Goal: Task Accomplishment & Management: Use online tool/utility

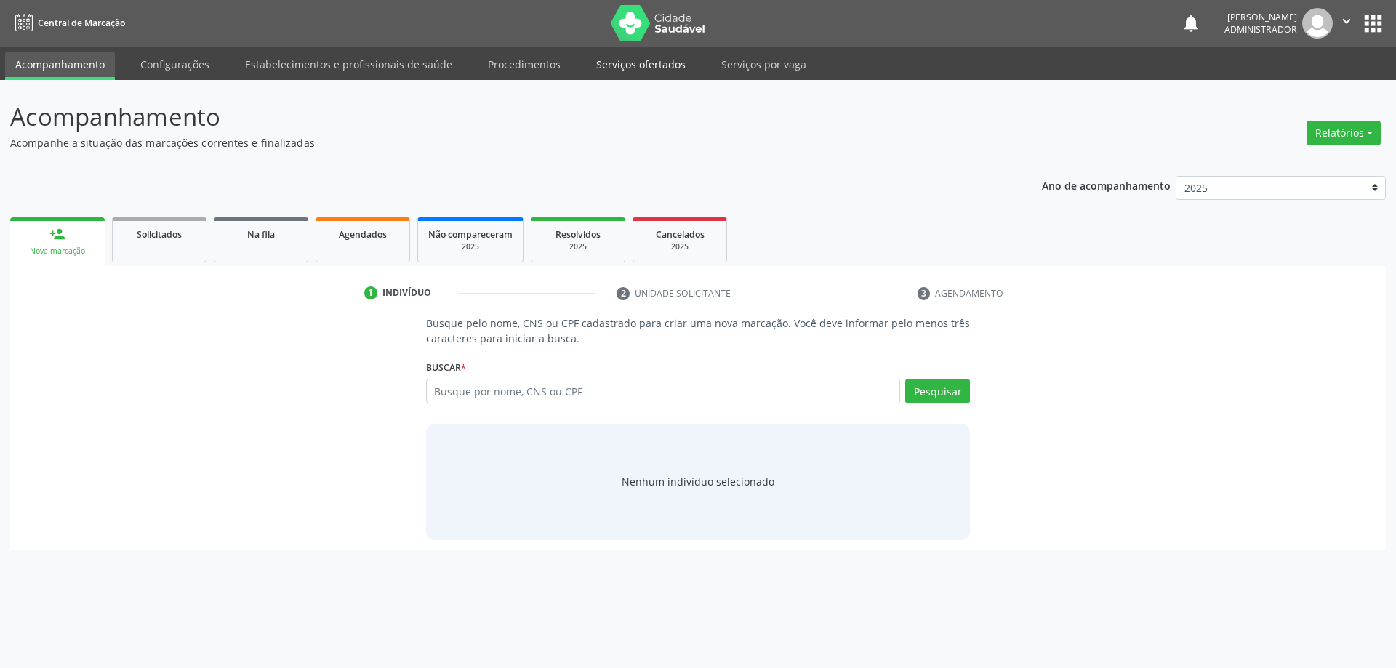
click at [608, 65] on link "Serviços ofertados" at bounding box center [641, 64] width 110 height 25
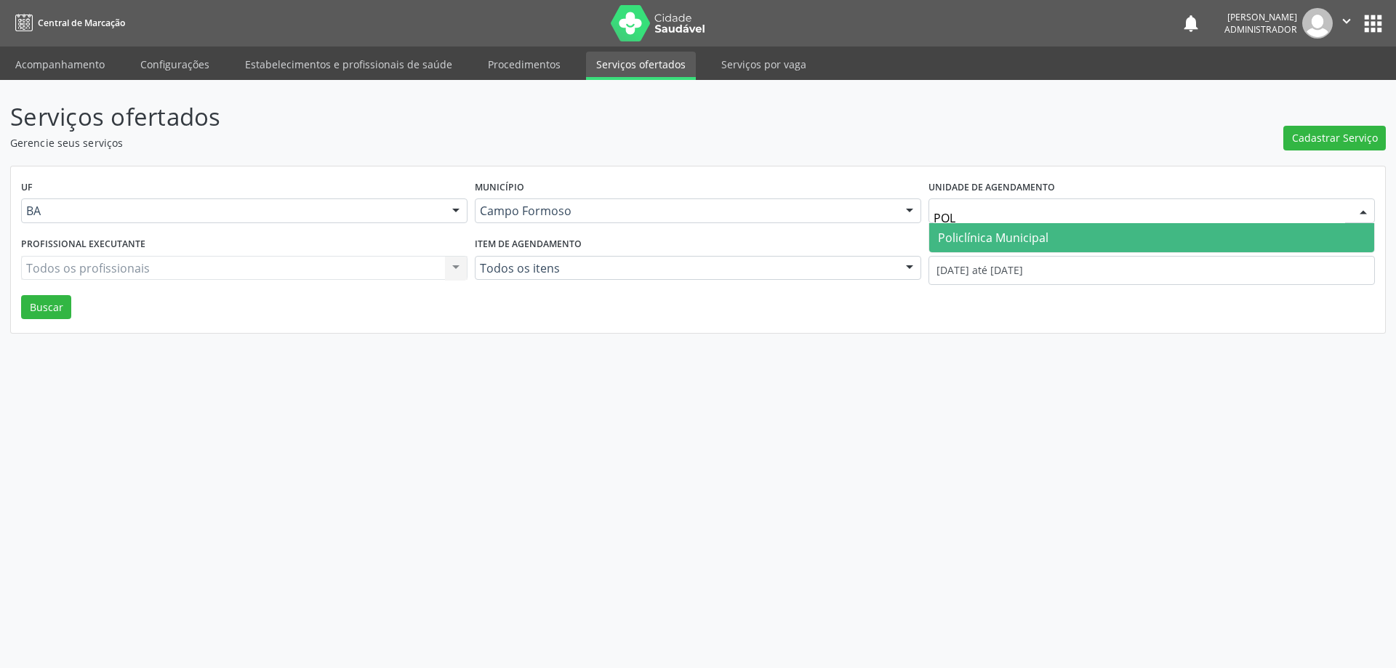
type input "POLI"
click at [1038, 227] on span "Policlínica Municipal" at bounding box center [1151, 237] width 445 height 29
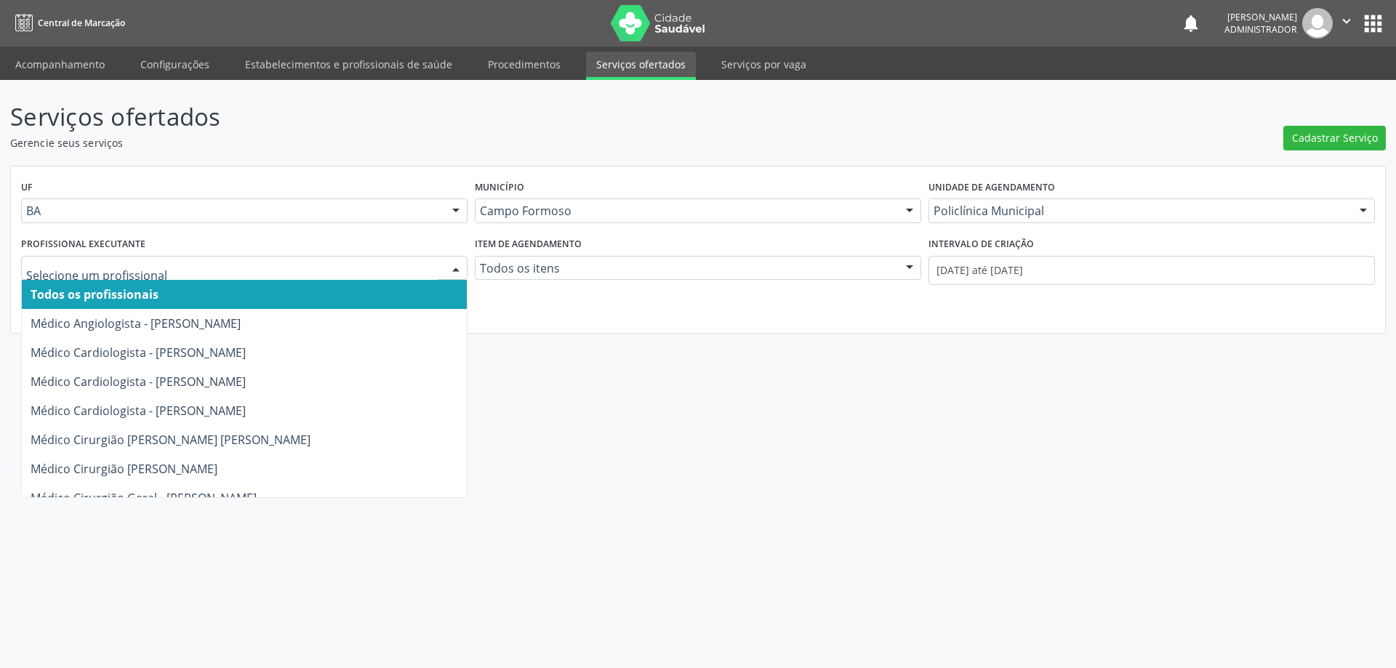
click at [449, 268] on div at bounding box center [456, 269] width 22 height 25
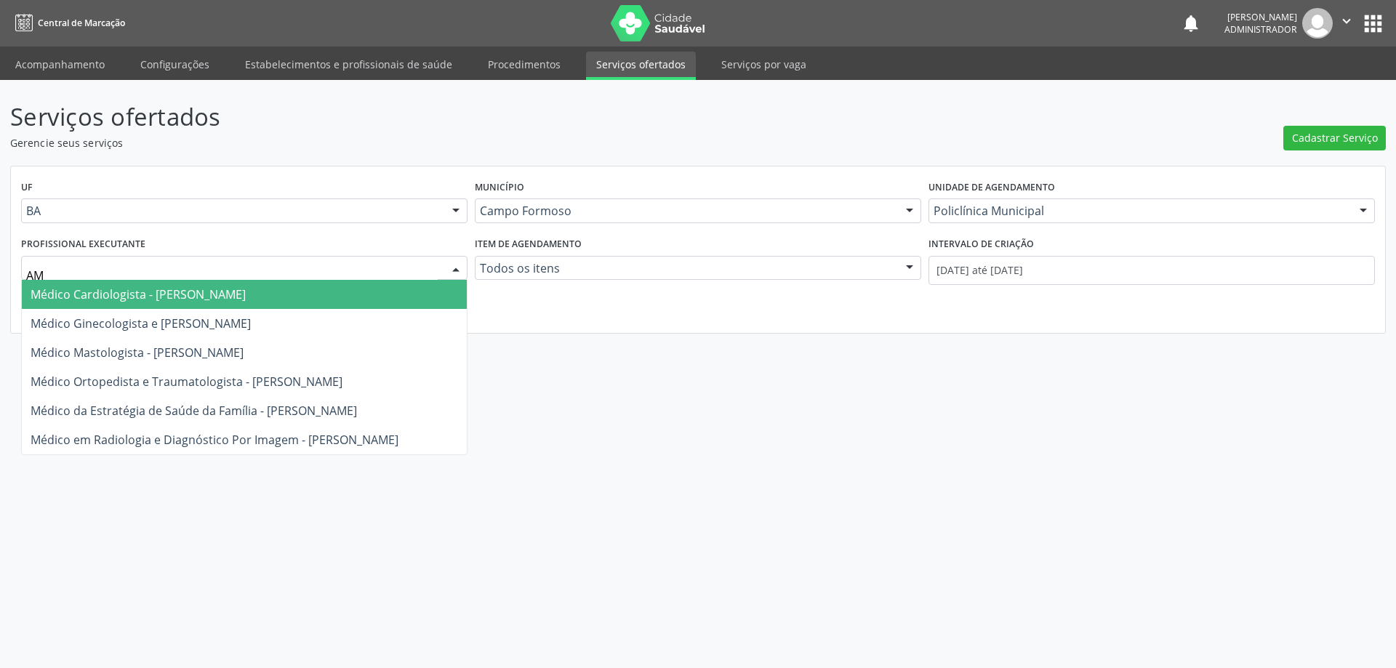
type input "AMI"
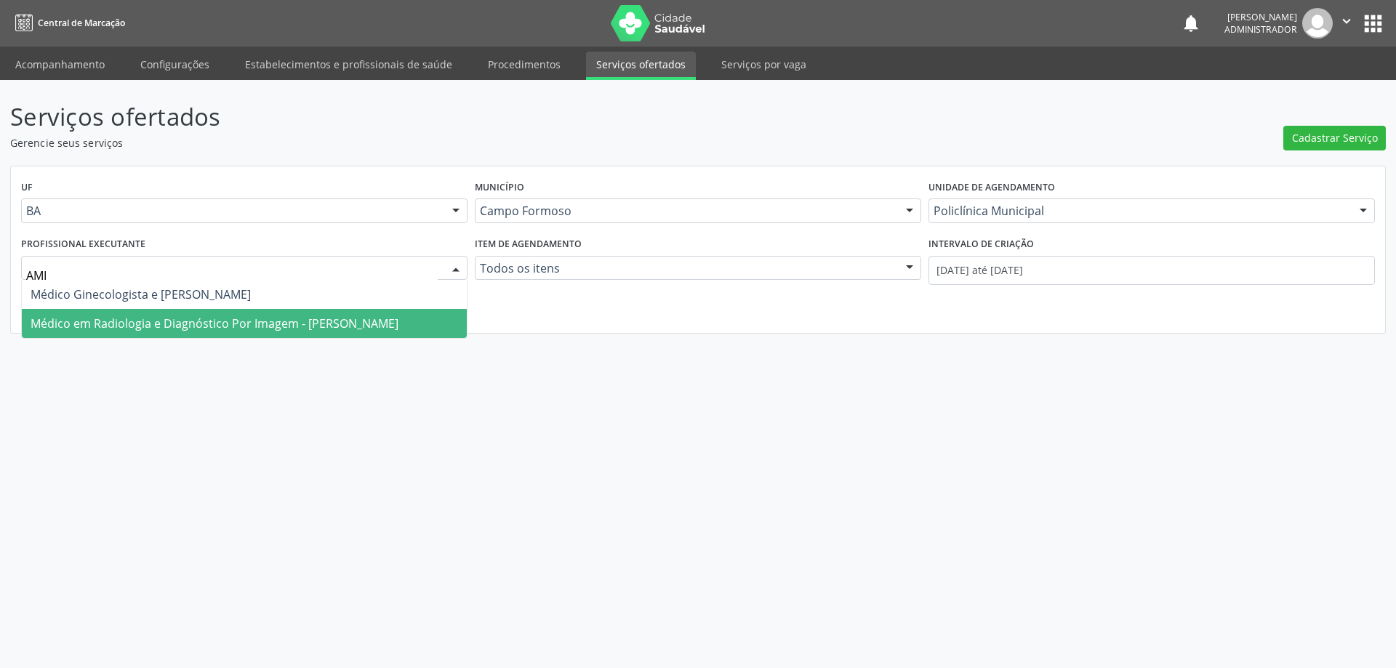
click at [363, 314] on span "Médico em Radiologia e Diagnóstico Por Imagem - Amilton Soares" at bounding box center [244, 323] width 445 height 29
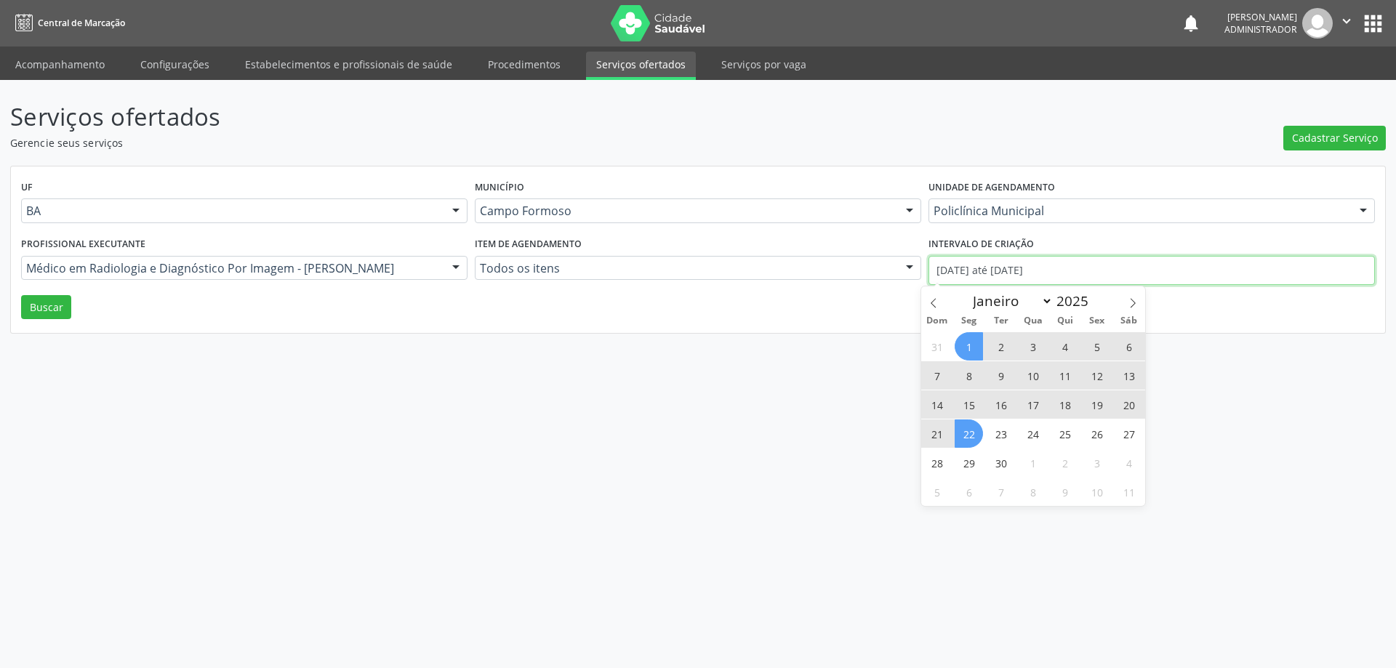
click at [963, 270] on input "01/09/2025 até 22/09/2025" at bounding box center [1151, 270] width 446 height 29
click at [931, 304] on icon at bounding box center [933, 303] width 10 height 10
select select "7"
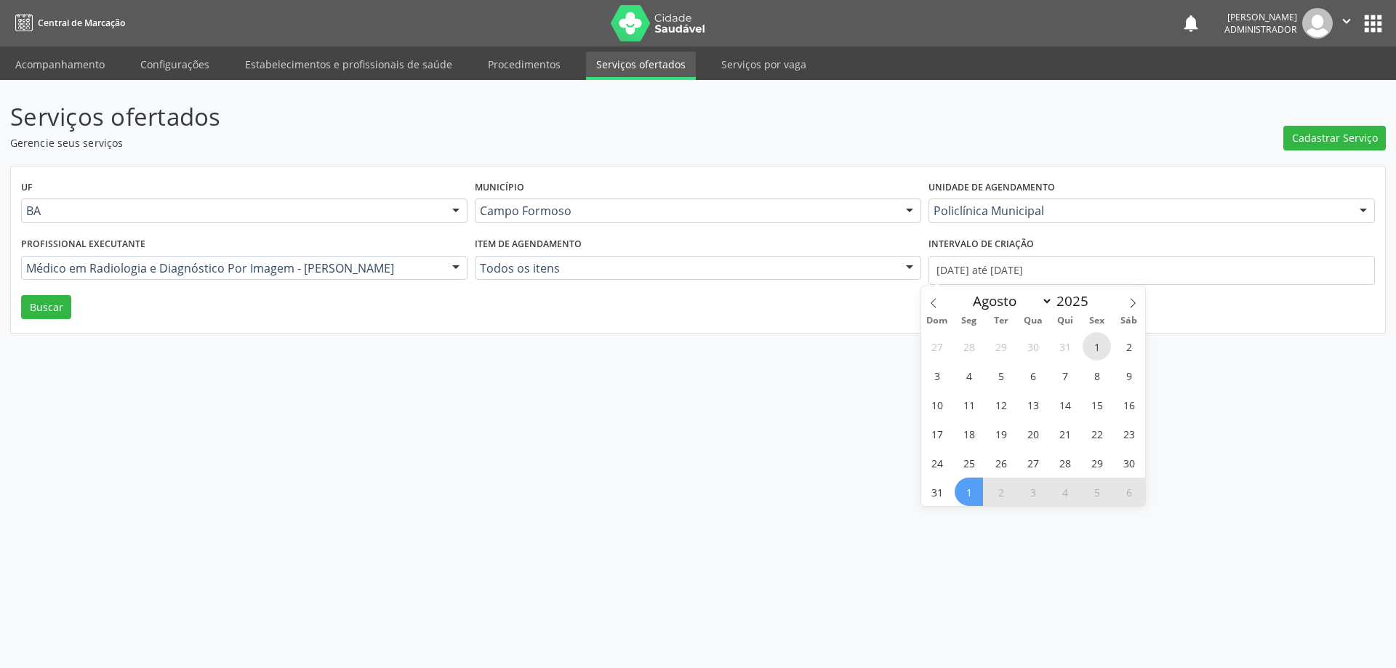
click at [1092, 349] on span "1" at bounding box center [1097, 346] width 28 height 28
type input "01/08/2025"
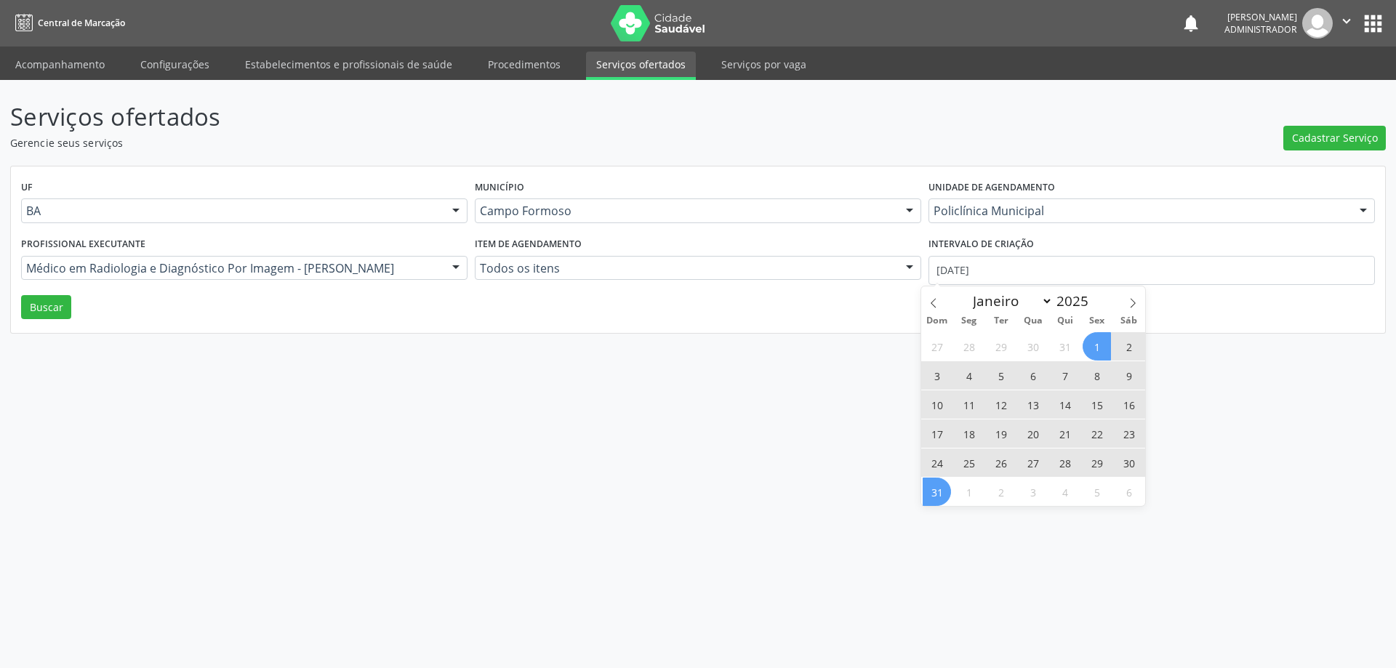
click at [935, 486] on span "31" at bounding box center [937, 492] width 28 height 28
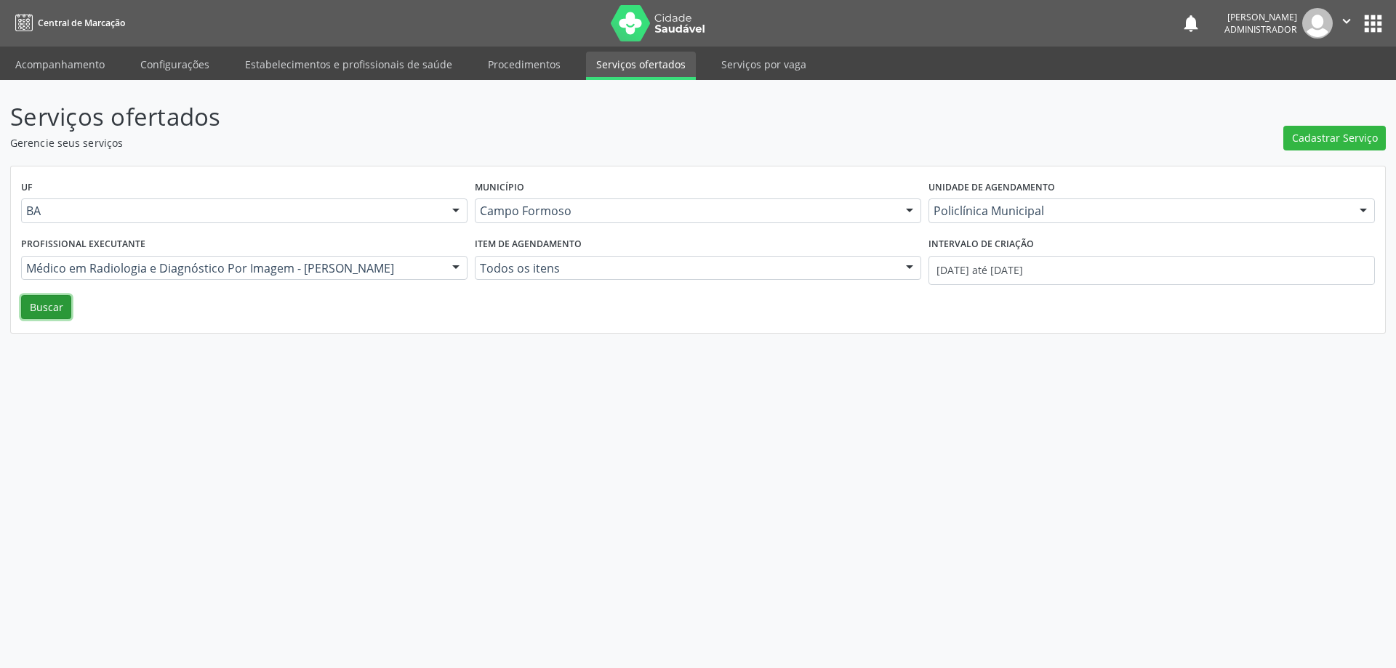
click at [36, 316] on button "Buscar" at bounding box center [46, 307] width 50 height 25
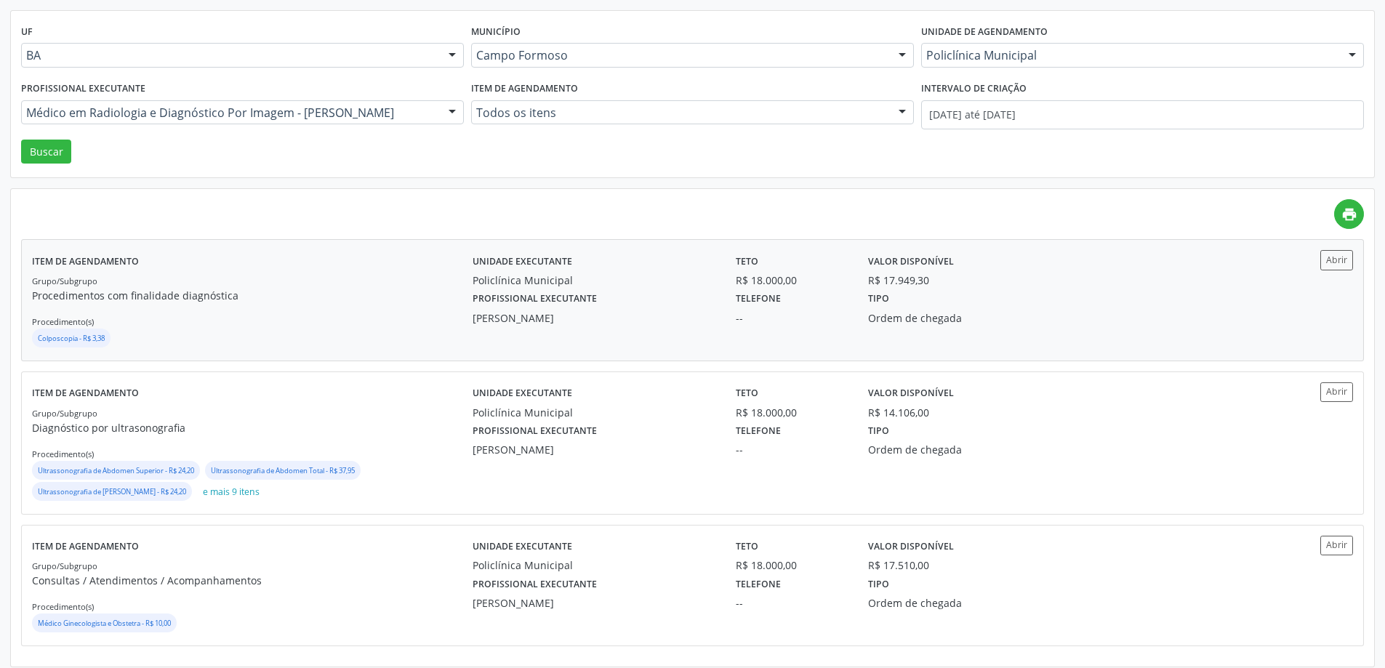
scroll to position [165, 0]
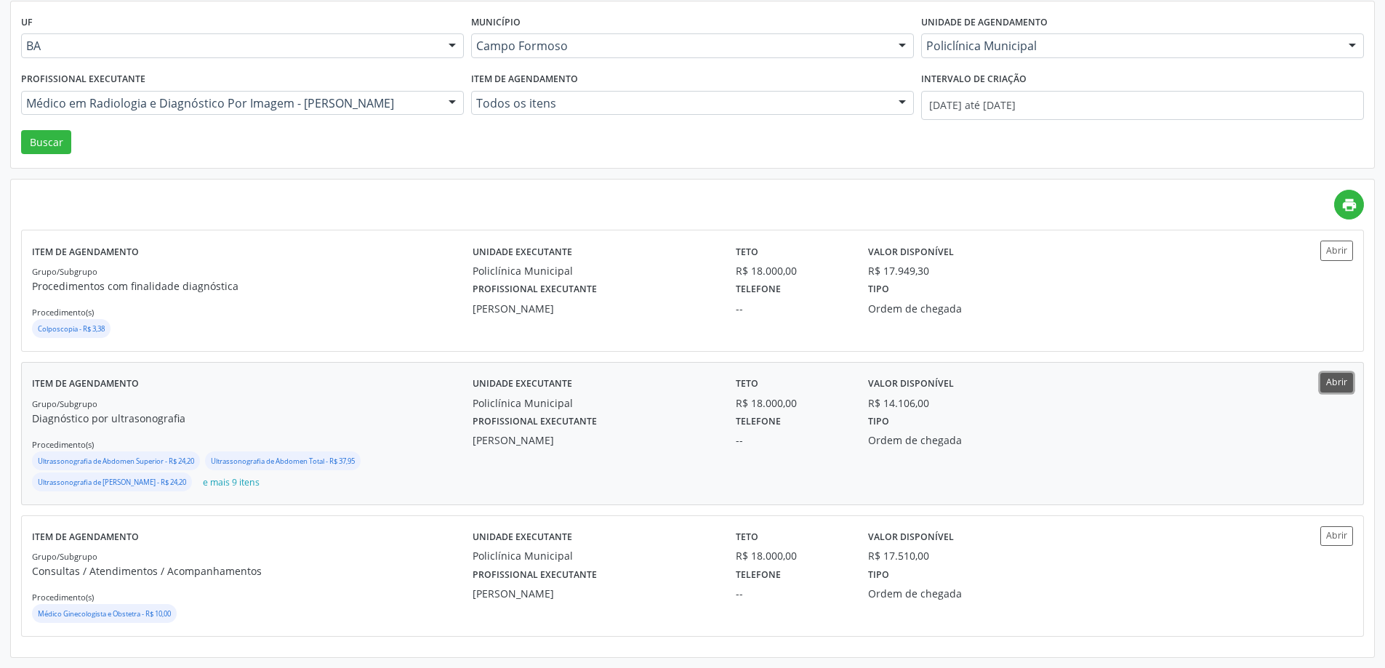
click at [1336, 375] on button "Abrir" at bounding box center [1336, 383] width 33 height 20
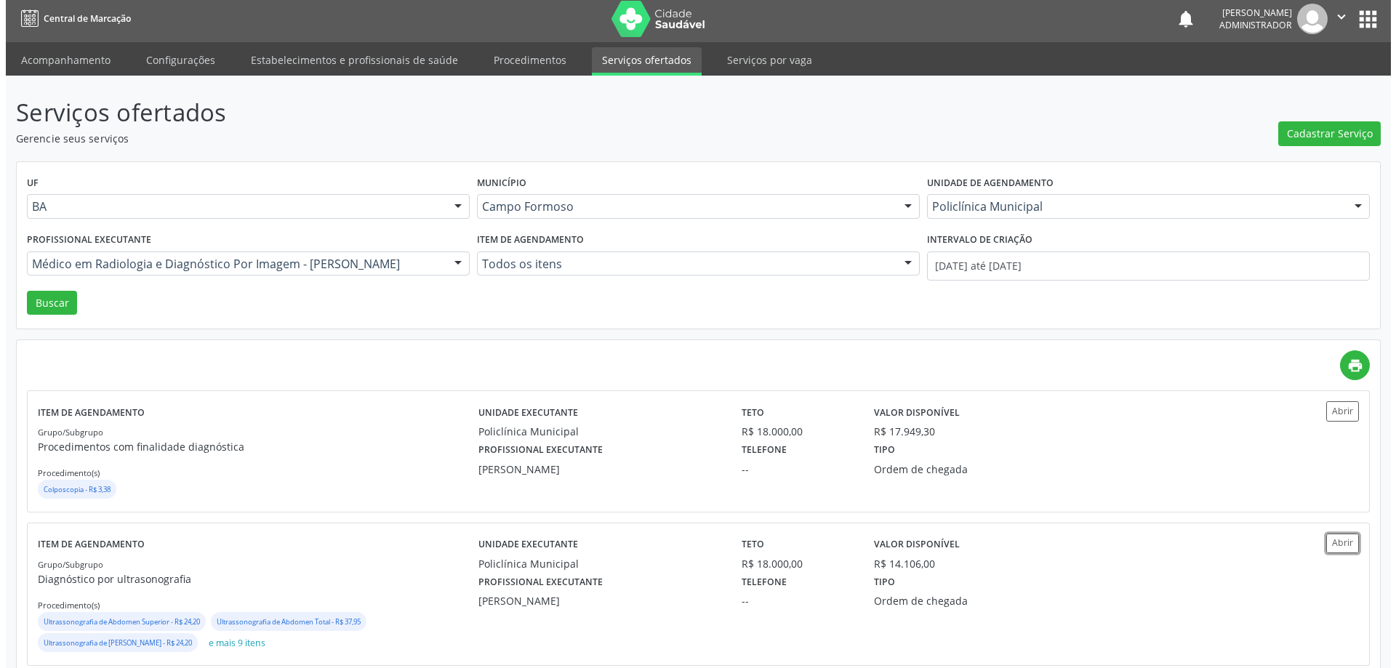
scroll to position [0, 0]
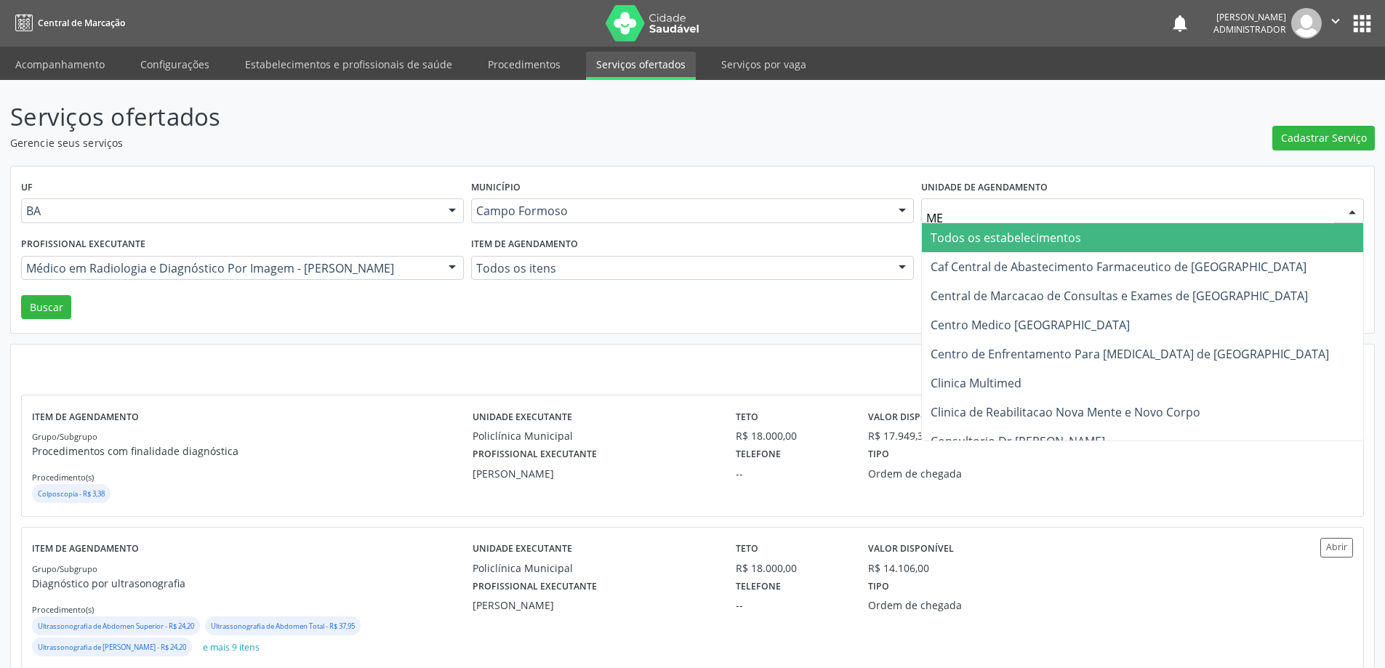
type input "MED"
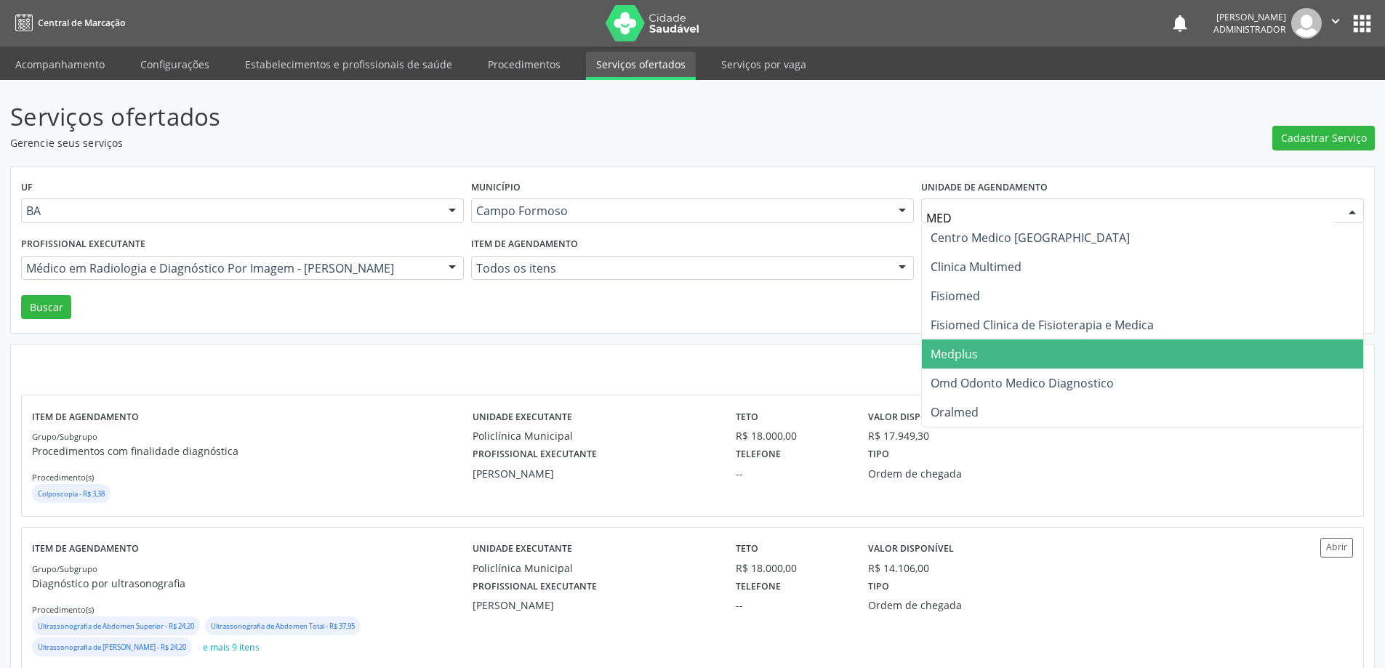
click at [962, 359] on span "Medplus" at bounding box center [954, 354] width 47 height 16
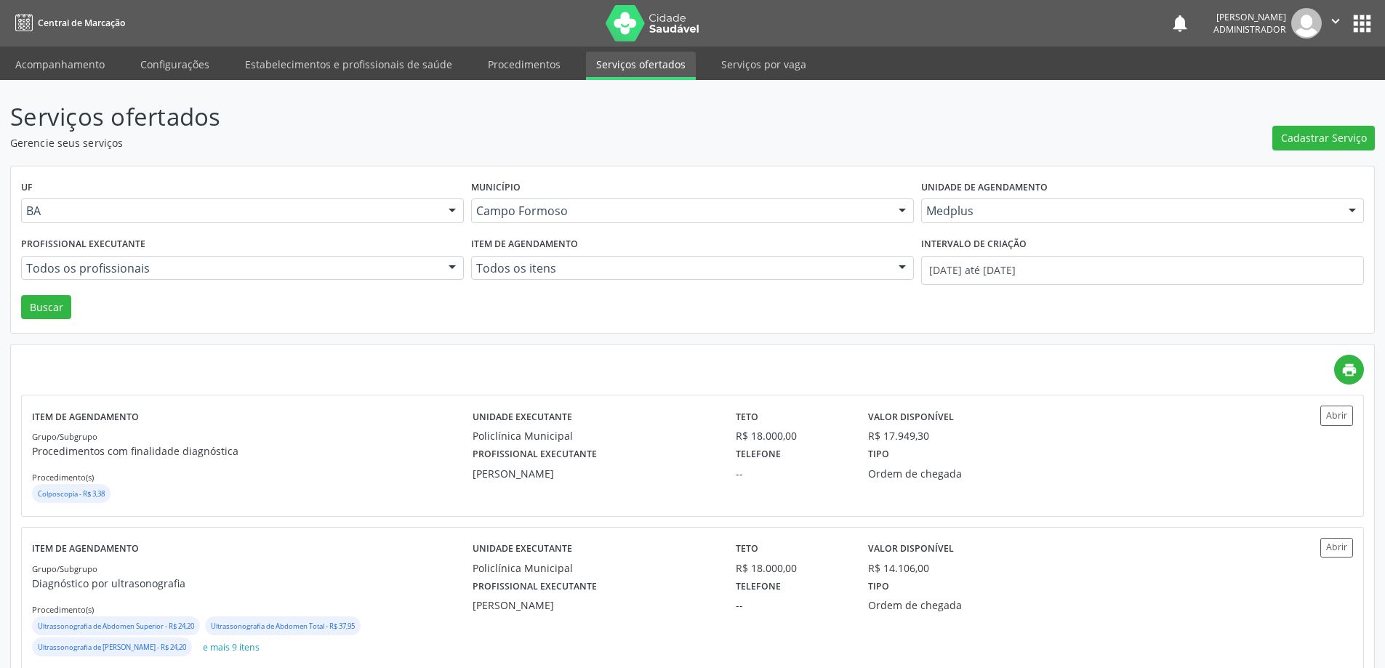
click at [452, 268] on div at bounding box center [452, 269] width 22 height 25
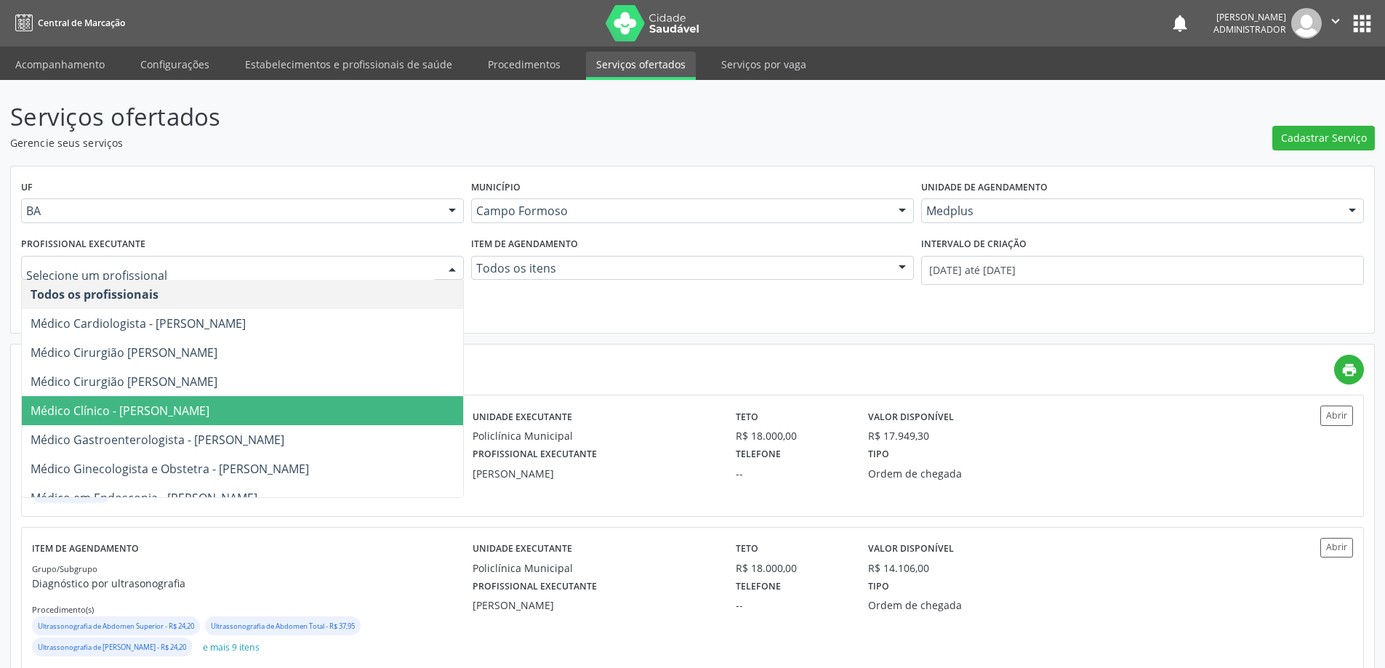
click at [313, 403] on span "Médico Clínico - Lanna Peralva Miranda Rocha" at bounding box center [242, 410] width 441 height 29
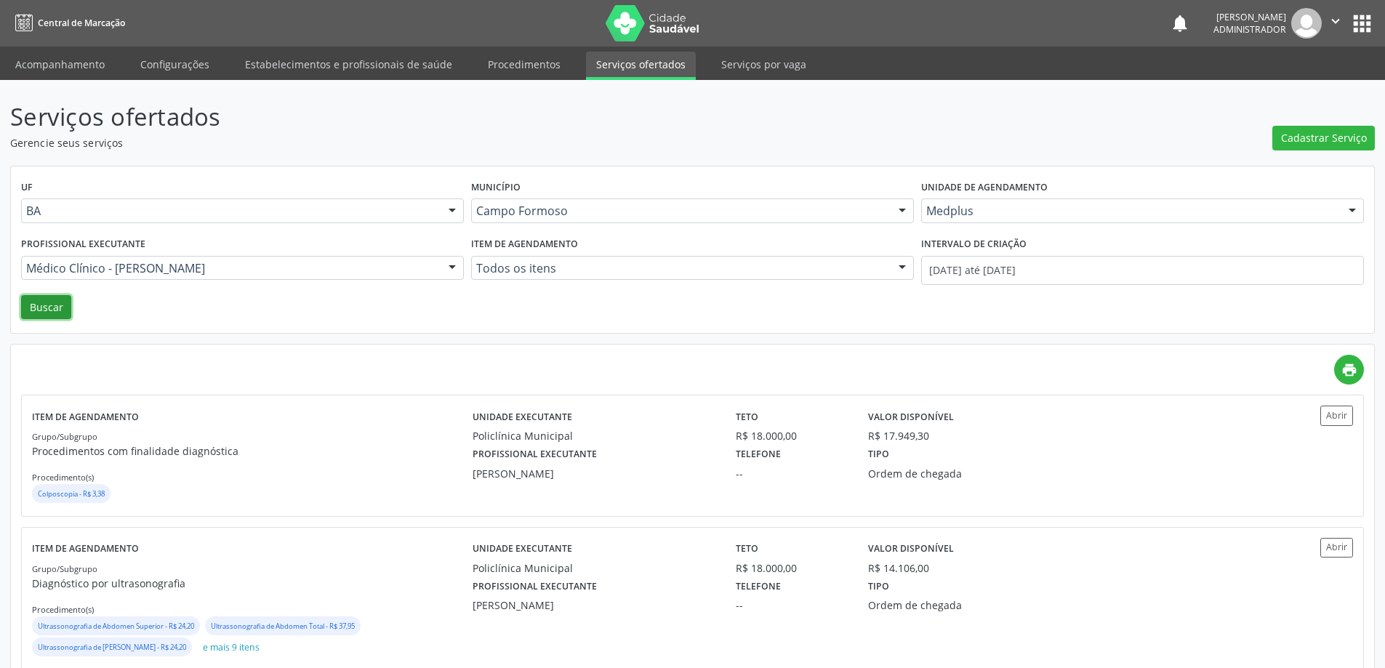
click at [50, 305] on button "Buscar" at bounding box center [46, 307] width 50 height 25
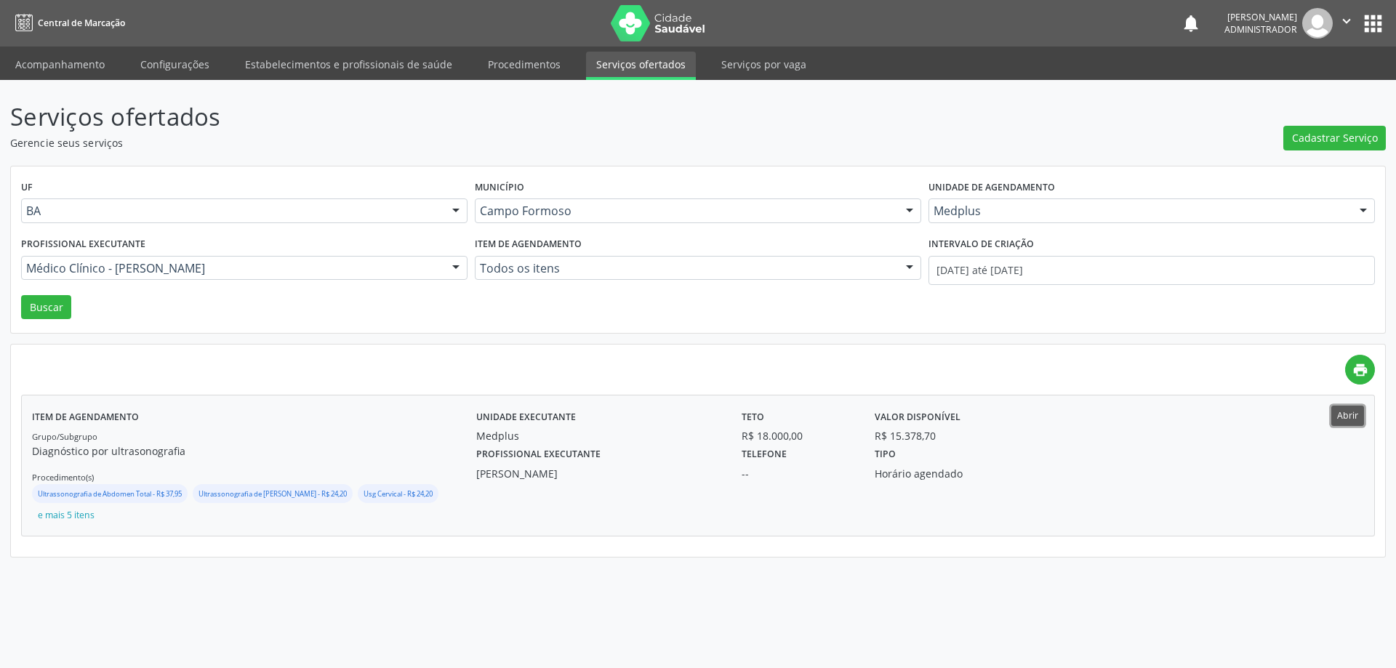
click at [1350, 416] on button "Abrir" at bounding box center [1347, 416] width 33 height 20
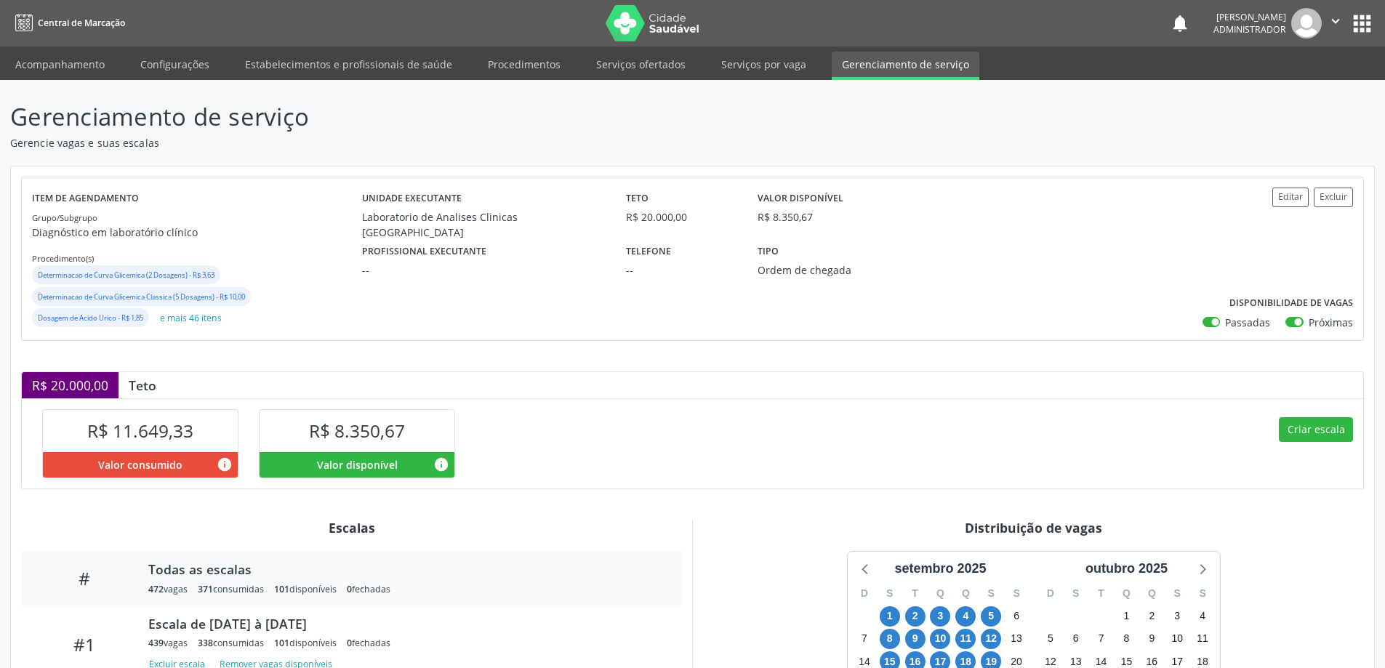
scroll to position [119, 0]
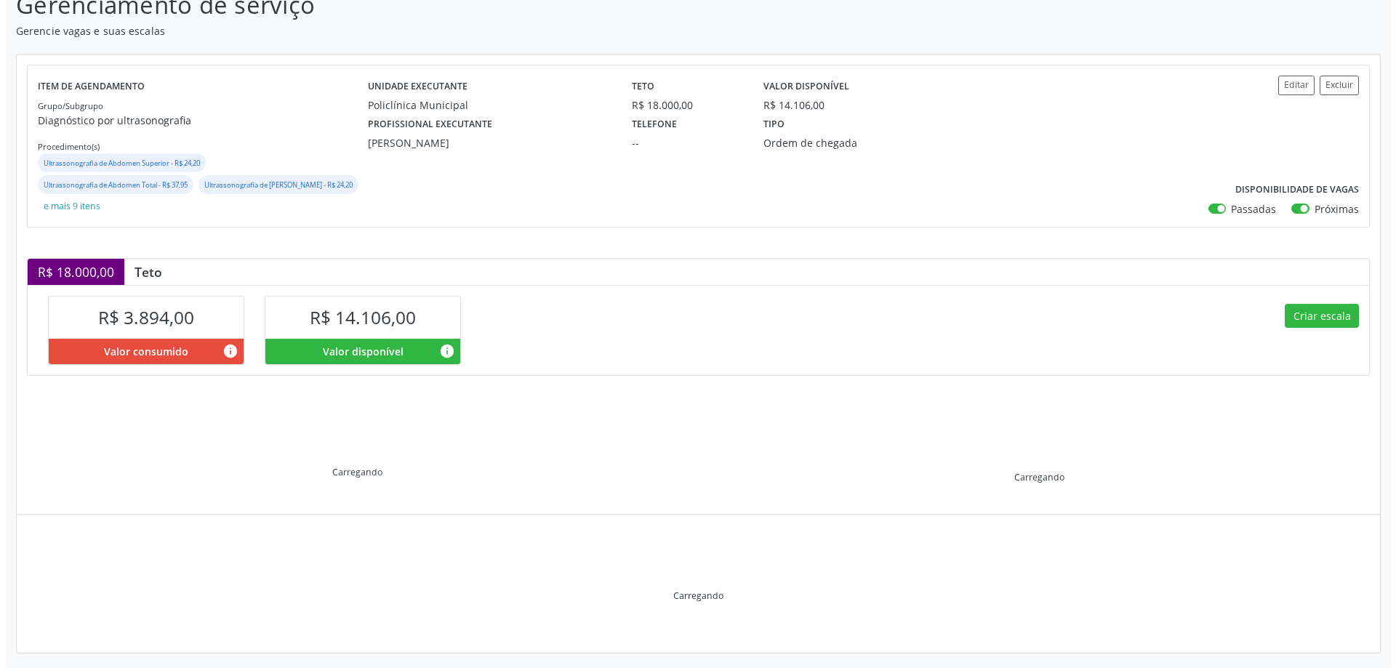
scroll to position [119, 0]
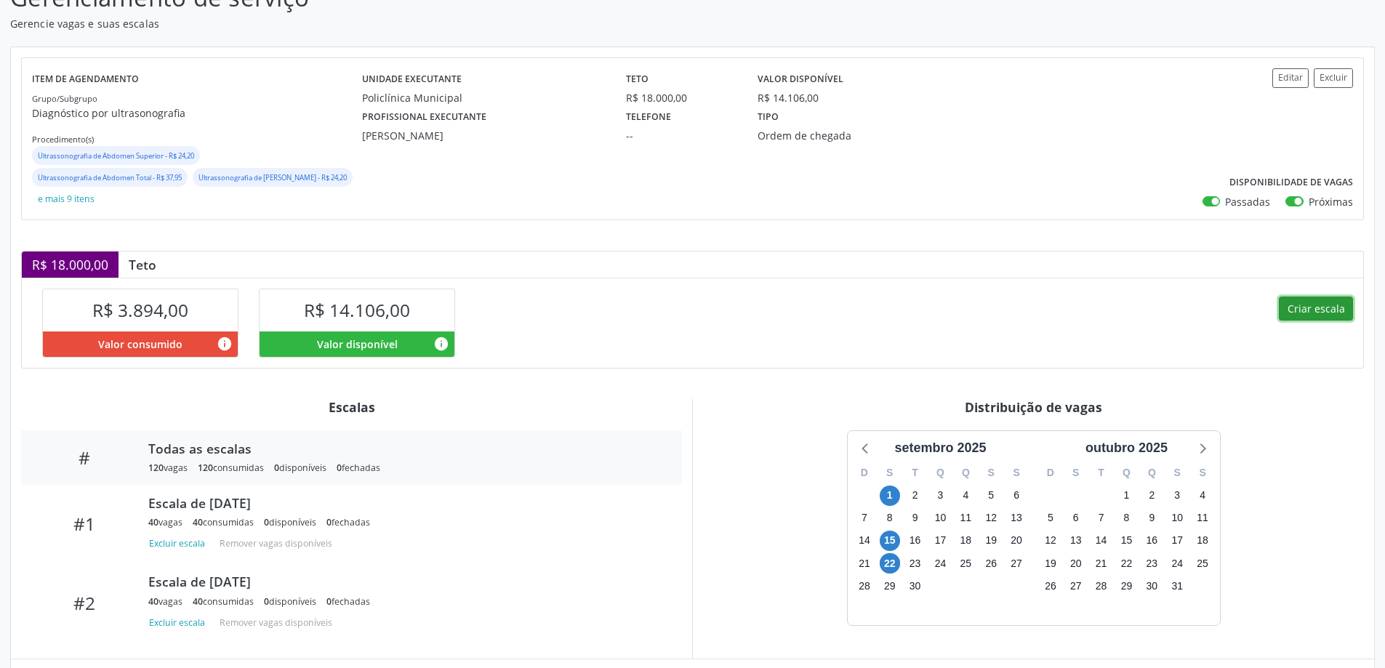
click at [1295, 301] on button "Criar escala" at bounding box center [1316, 309] width 74 height 25
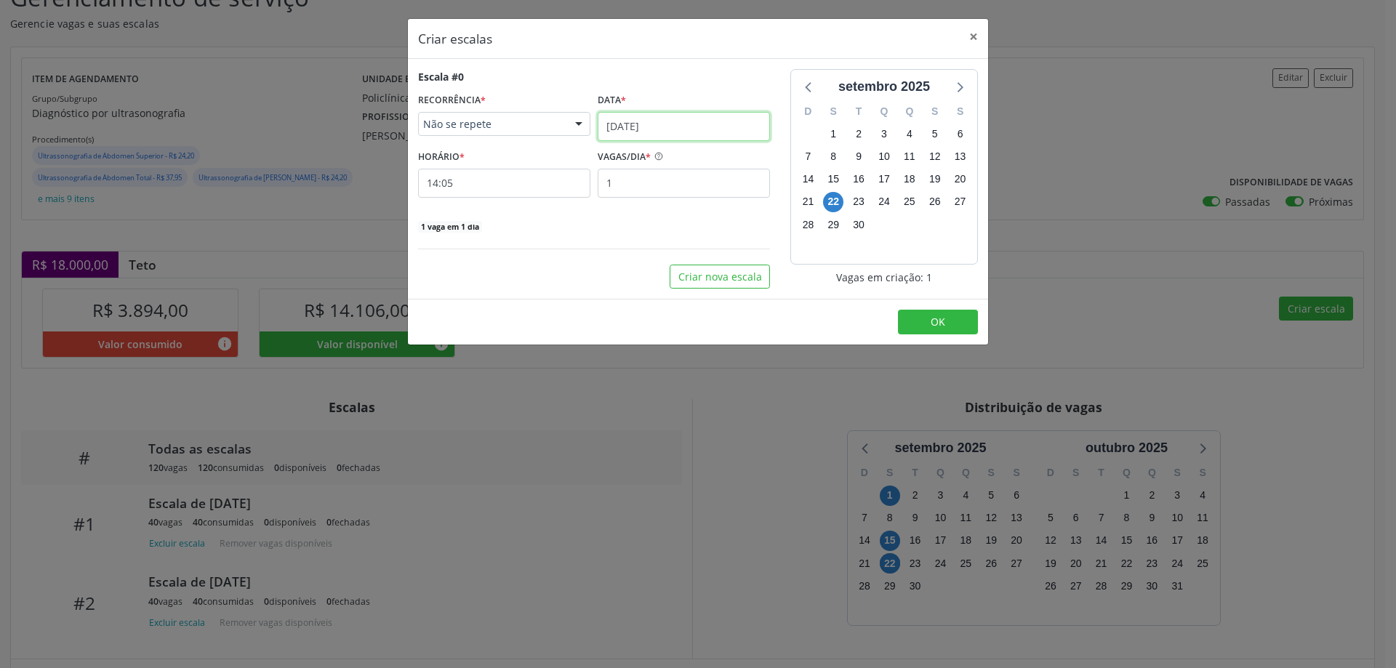
click at [665, 115] on input "22/09/2025" at bounding box center [684, 126] width 172 height 29
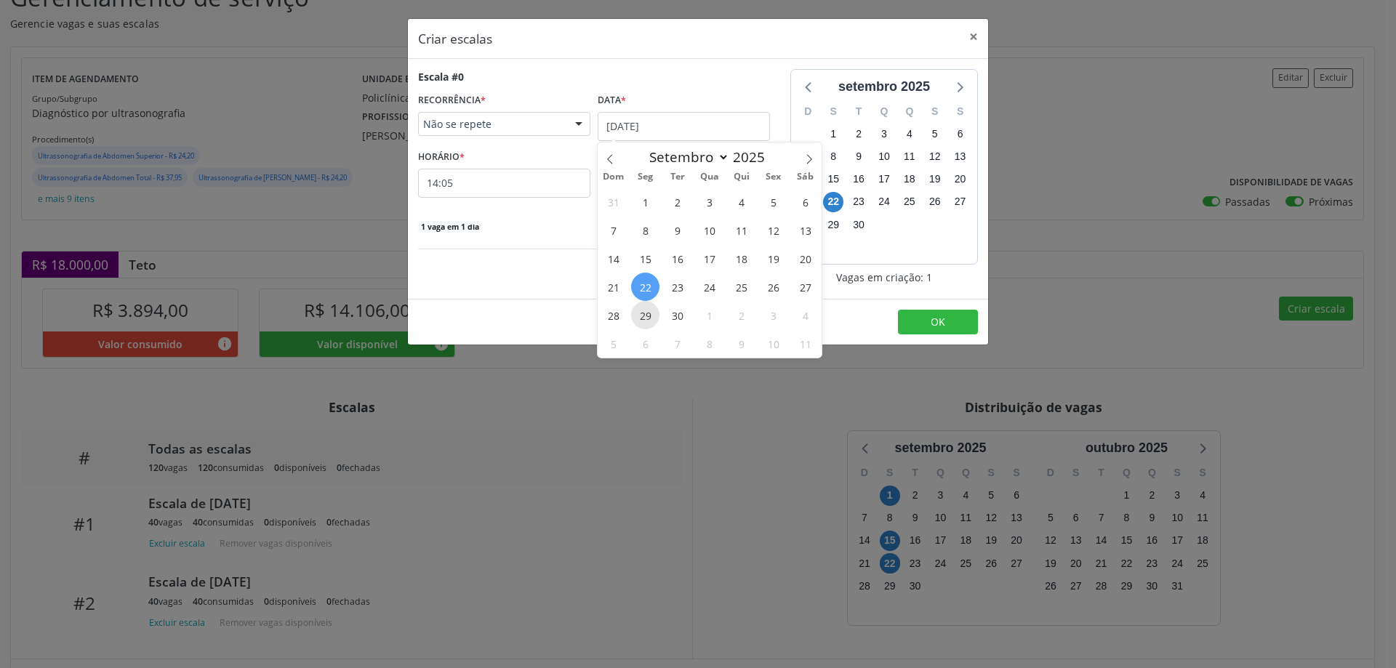
click at [641, 309] on span "29" at bounding box center [645, 315] width 28 height 28
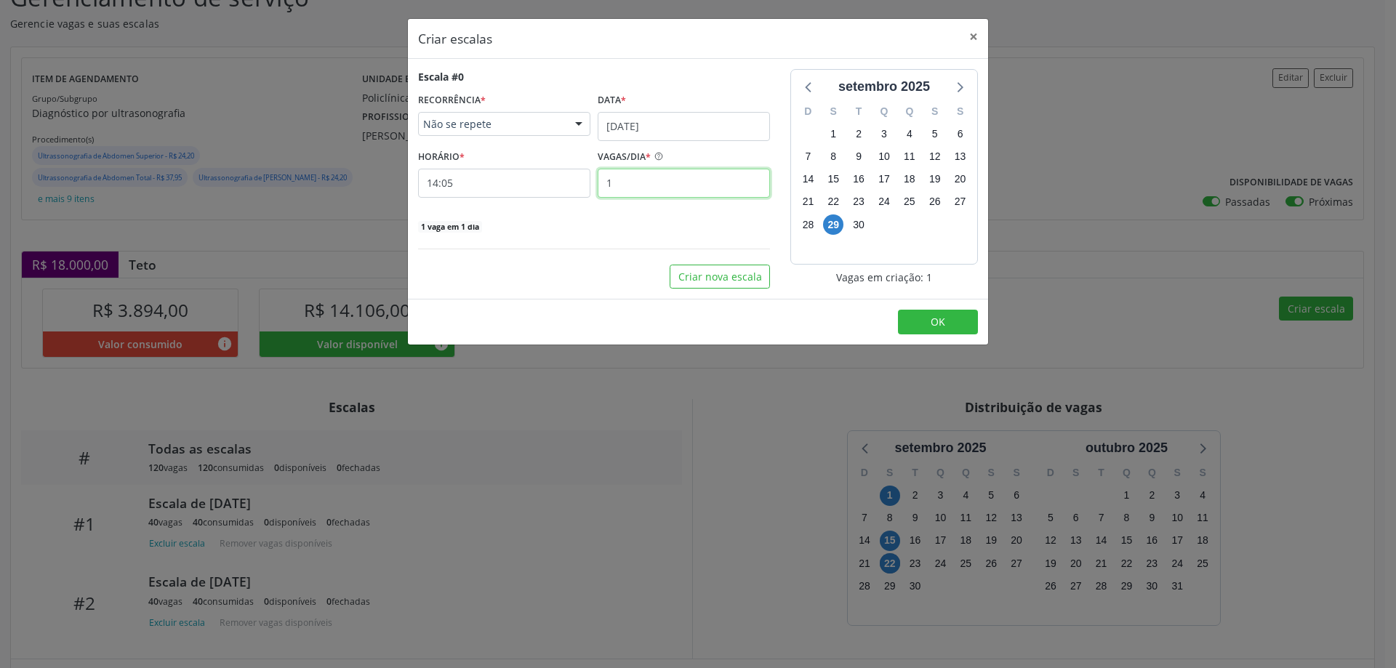
click at [644, 189] on input "1" at bounding box center [684, 183] width 172 height 29
type input "40"
click at [542, 184] on input "14:05" at bounding box center [504, 183] width 172 height 29
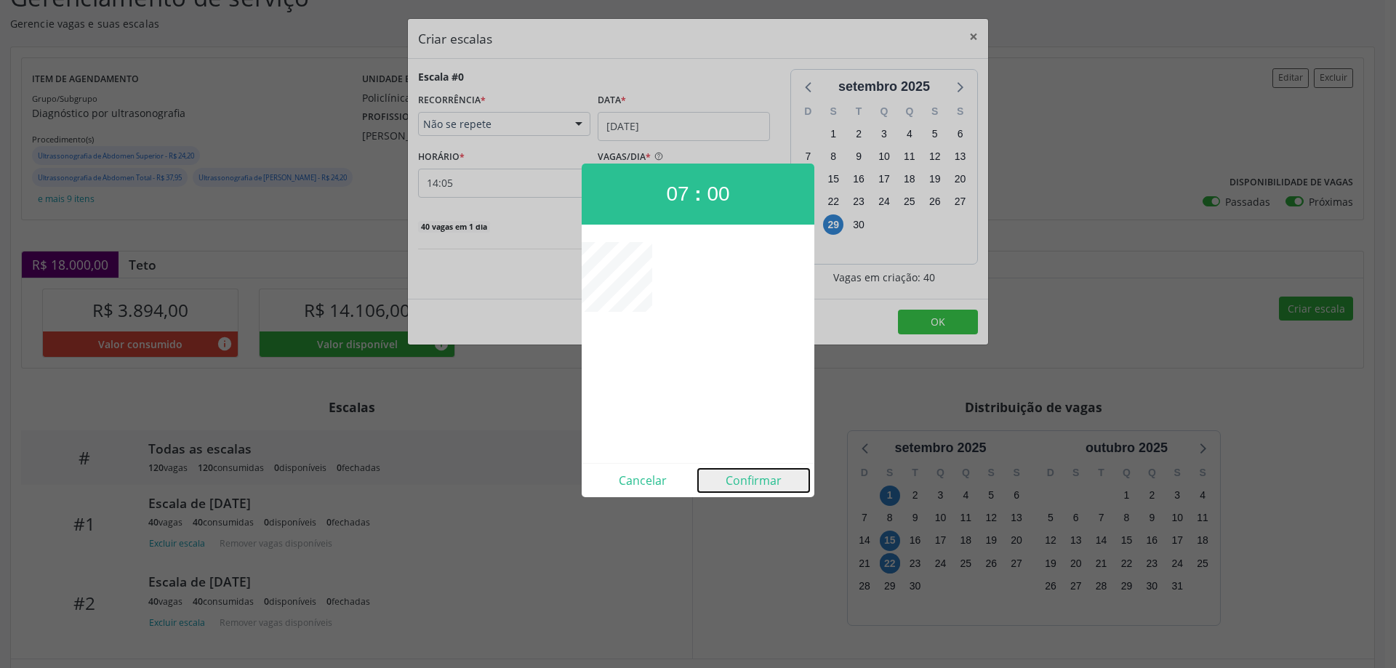
drag, startPoint x: 727, startPoint y: 480, endPoint x: 789, endPoint y: 453, distance: 67.4
click at [728, 479] on button "Confirmar" at bounding box center [753, 480] width 111 height 23
type input "07:00"
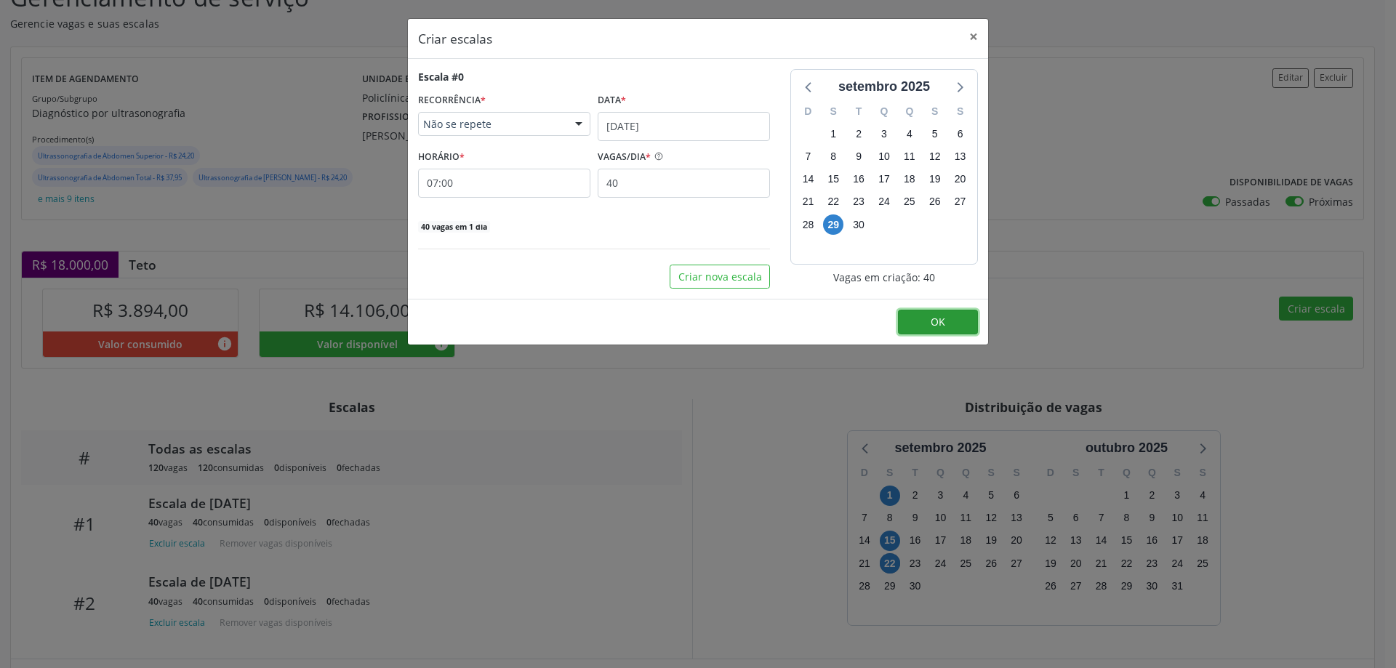
click at [939, 327] on span "OK" at bounding box center [938, 322] width 15 height 14
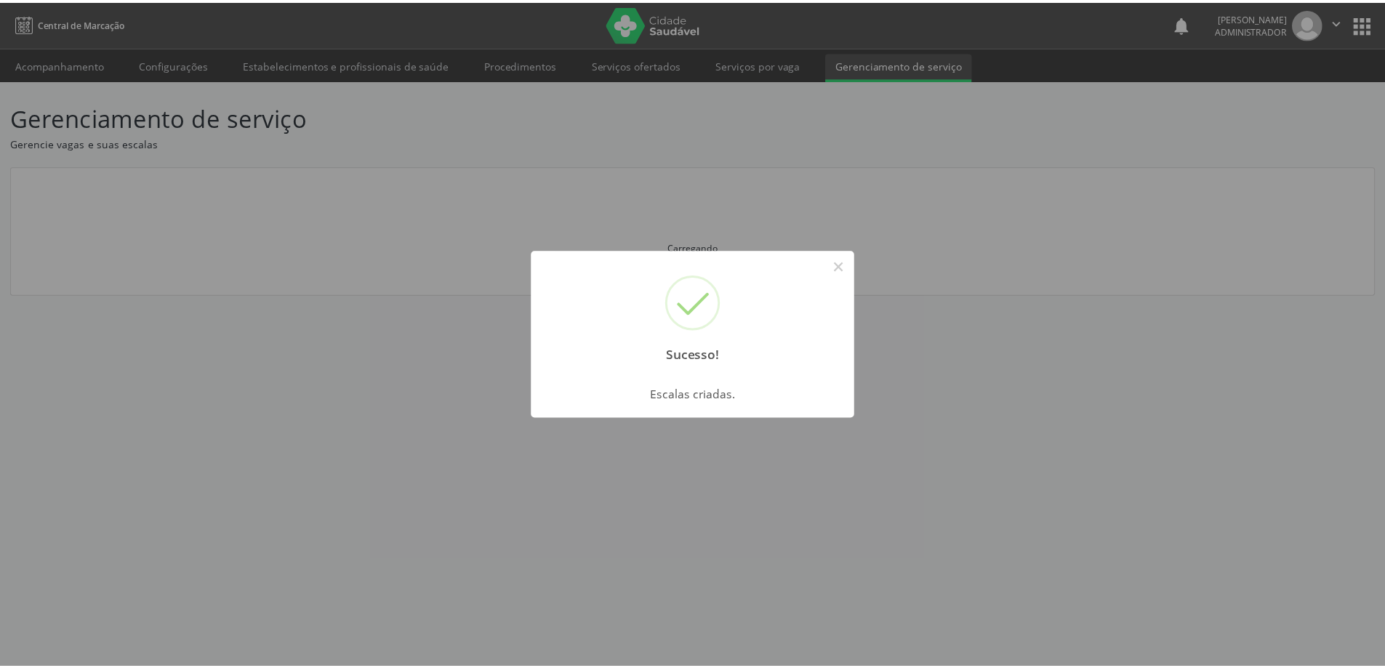
scroll to position [0, 0]
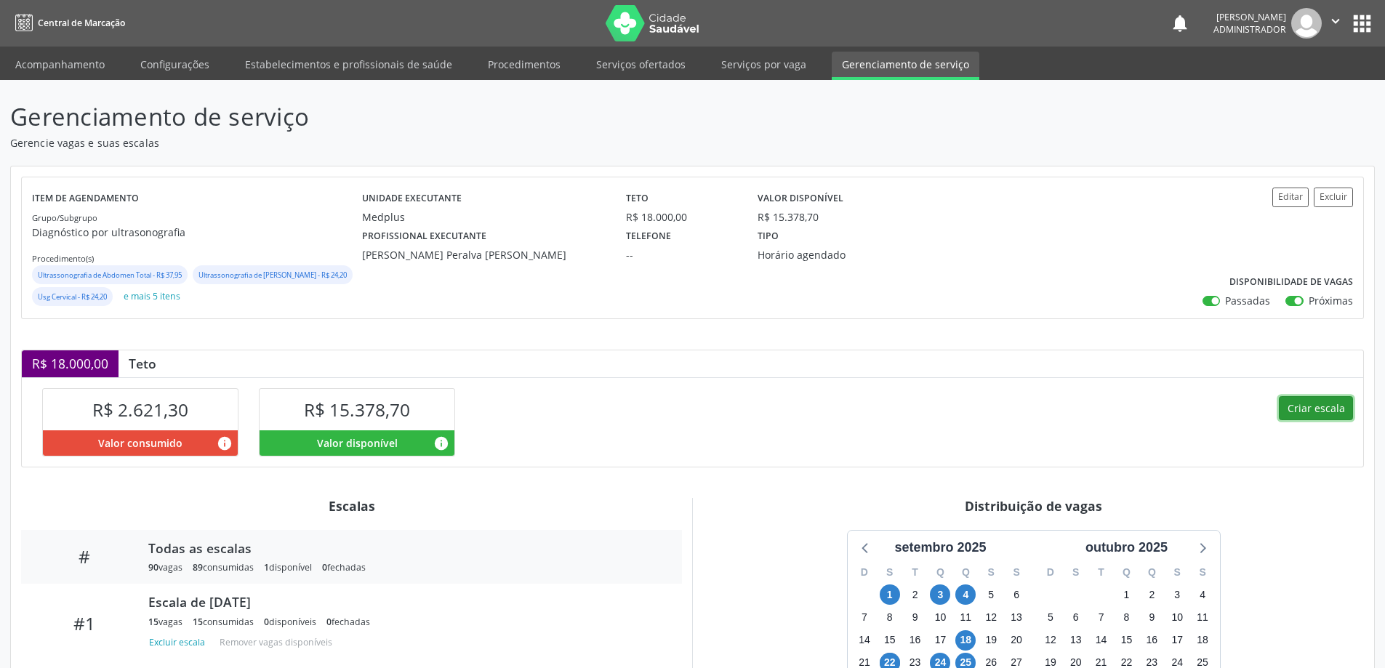
click at [1301, 421] on button "Criar escala" at bounding box center [1316, 408] width 74 height 25
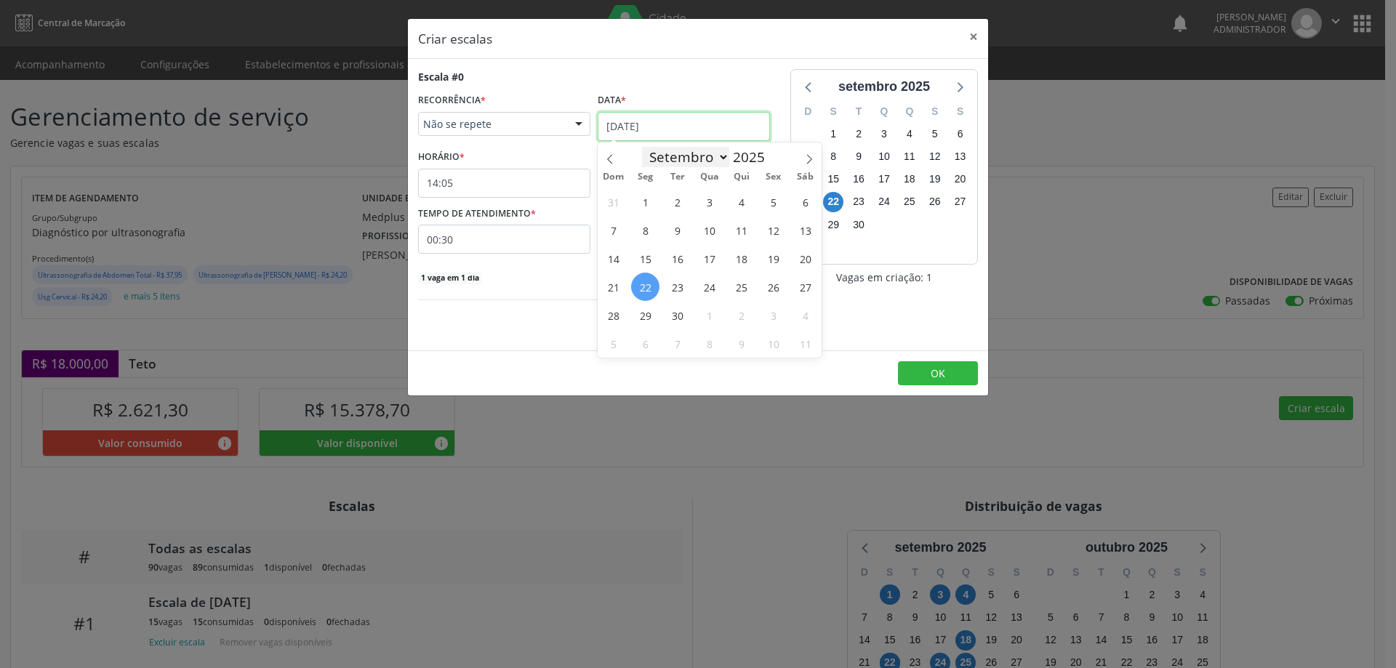
drag, startPoint x: 649, startPoint y: 117, endPoint x: 647, endPoint y: 146, distance: 29.2
click at [649, 118] on input "22/09/2025" at bounding box center [684, 126] width 172 height 29
click at [648, 312] on span "29" at bounding box center [645, 315] width 28 height 28
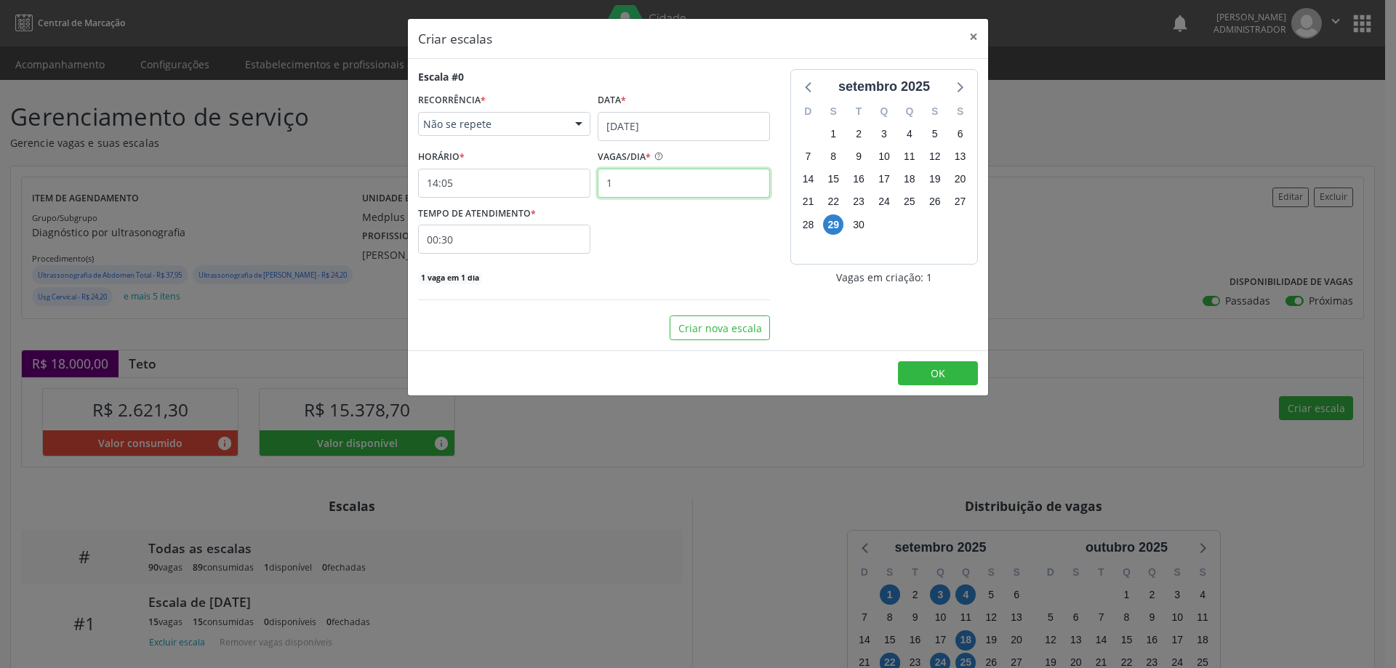
click at [641, 182] on input "1" at bounding box center [684, 183] width 172 height 29
type input "15"
click at [488, 186] on input "14:05" at bounding box center [504, 183] width 172 height 29
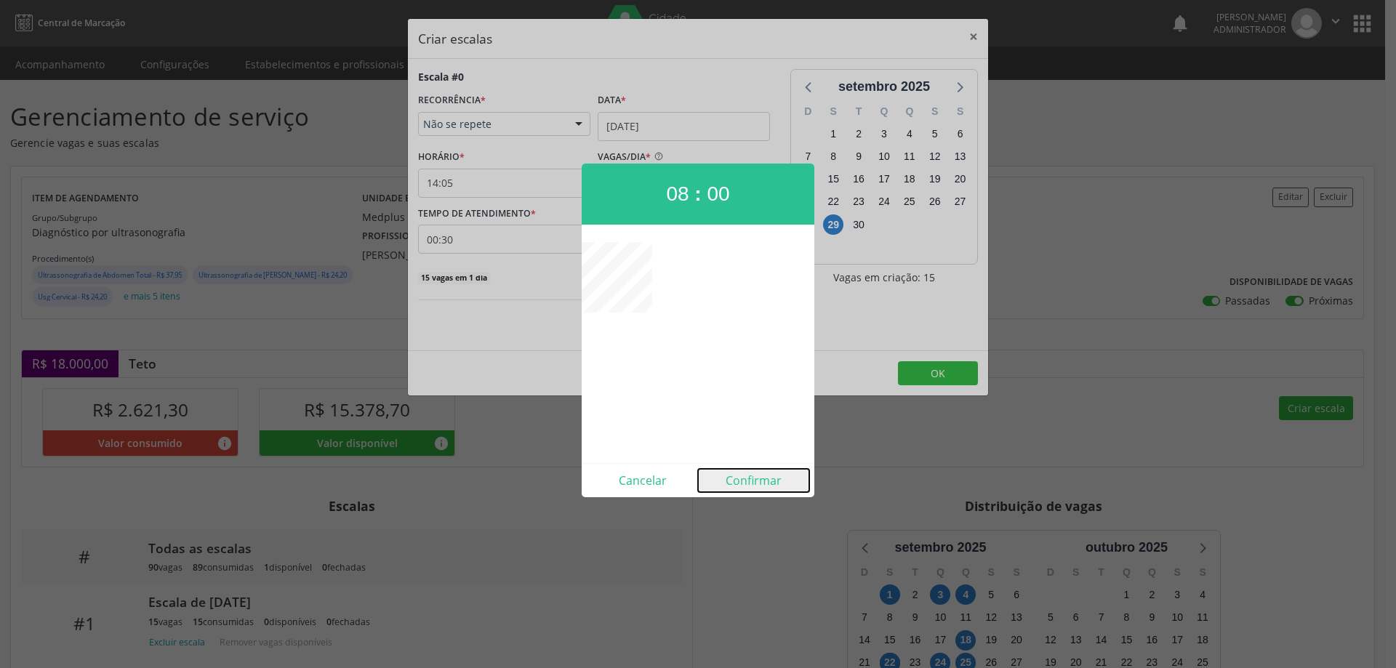
click at [744, 478] on button "Confirmar" at bounding box center [753, 480] width 111 height 23
type input "08:00"
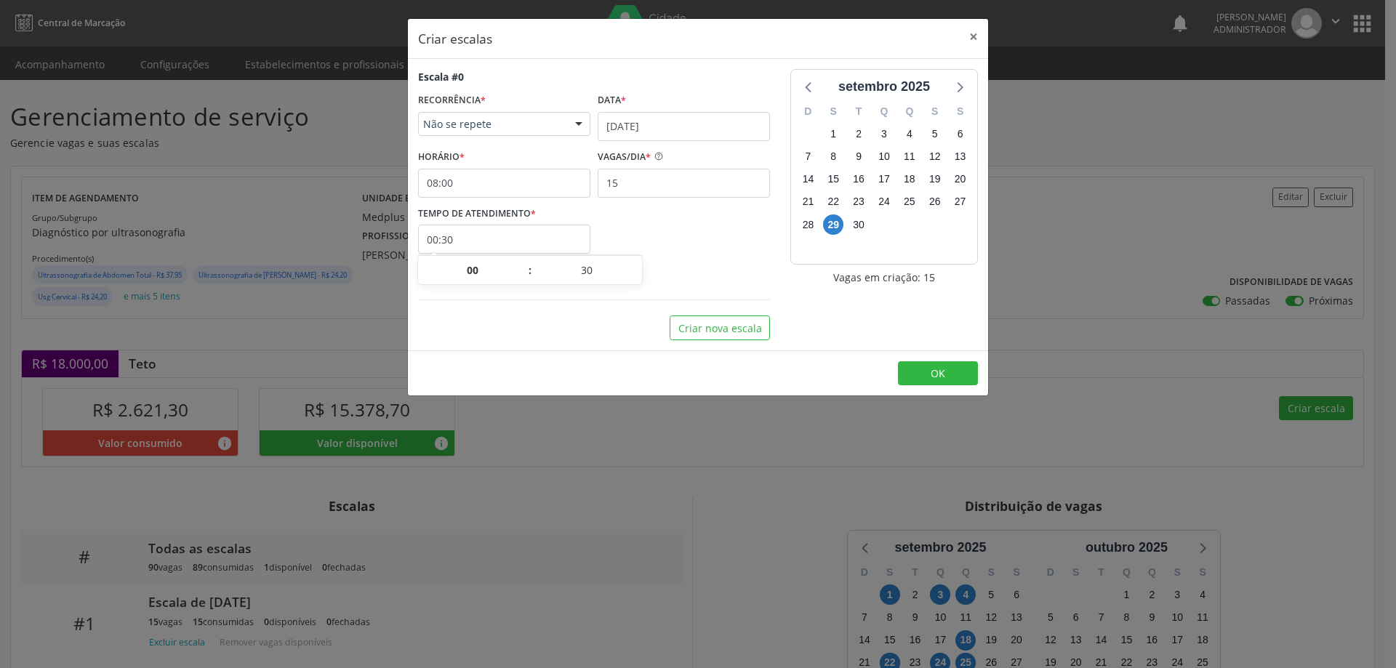
click at [492, 243] on input "00:30" at bounding box center [504, 239] width 172 height 29
click at [636, 273] on span at bounding box center [637, 277] width 10 height 15
type input "00:25"
type input "25"
click at [636, 273] on span at bounding box center [637, 277] width 10 height 15
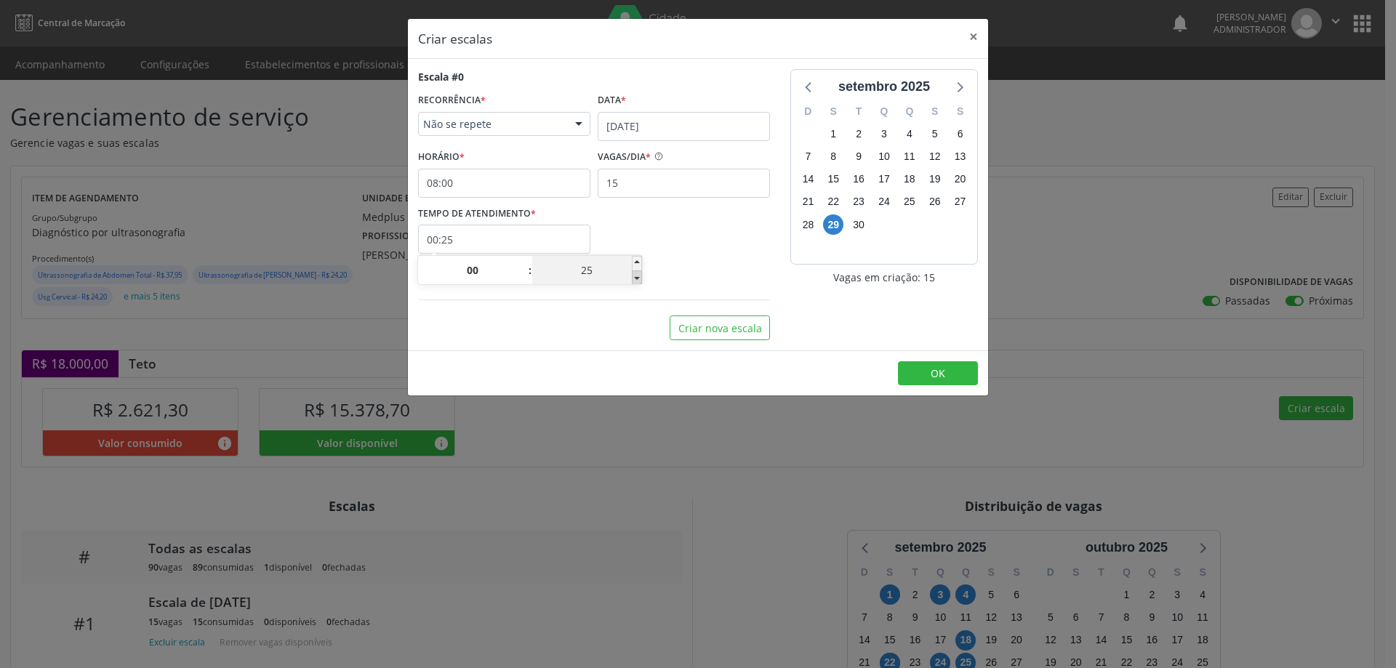
type input "00:20"
type input "20"
click at [636, 273] on span at bounding box center [637, 277] width 10 height 15
type input "00:15"
type input "15"
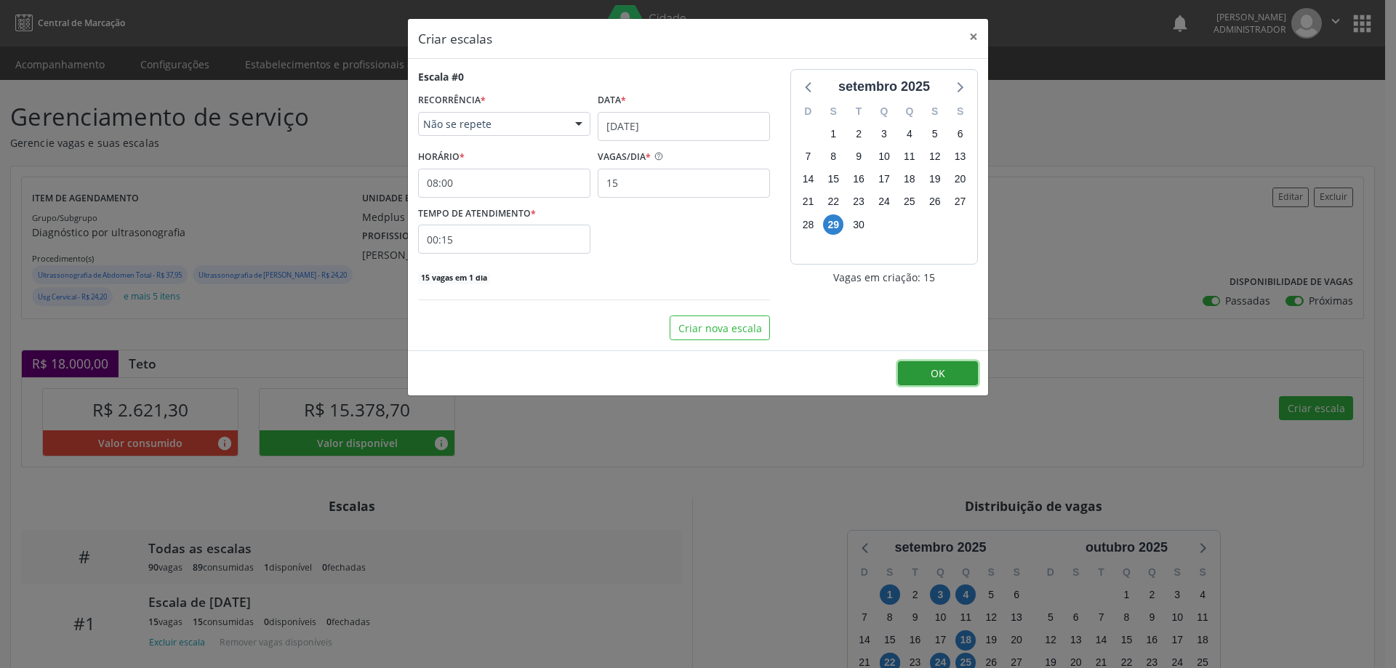
click at [913, 366] on button "OK" at bounding box center [938, 373] width 80 height 25
